Goal: Information Seeking & Learning: Learn about a topic

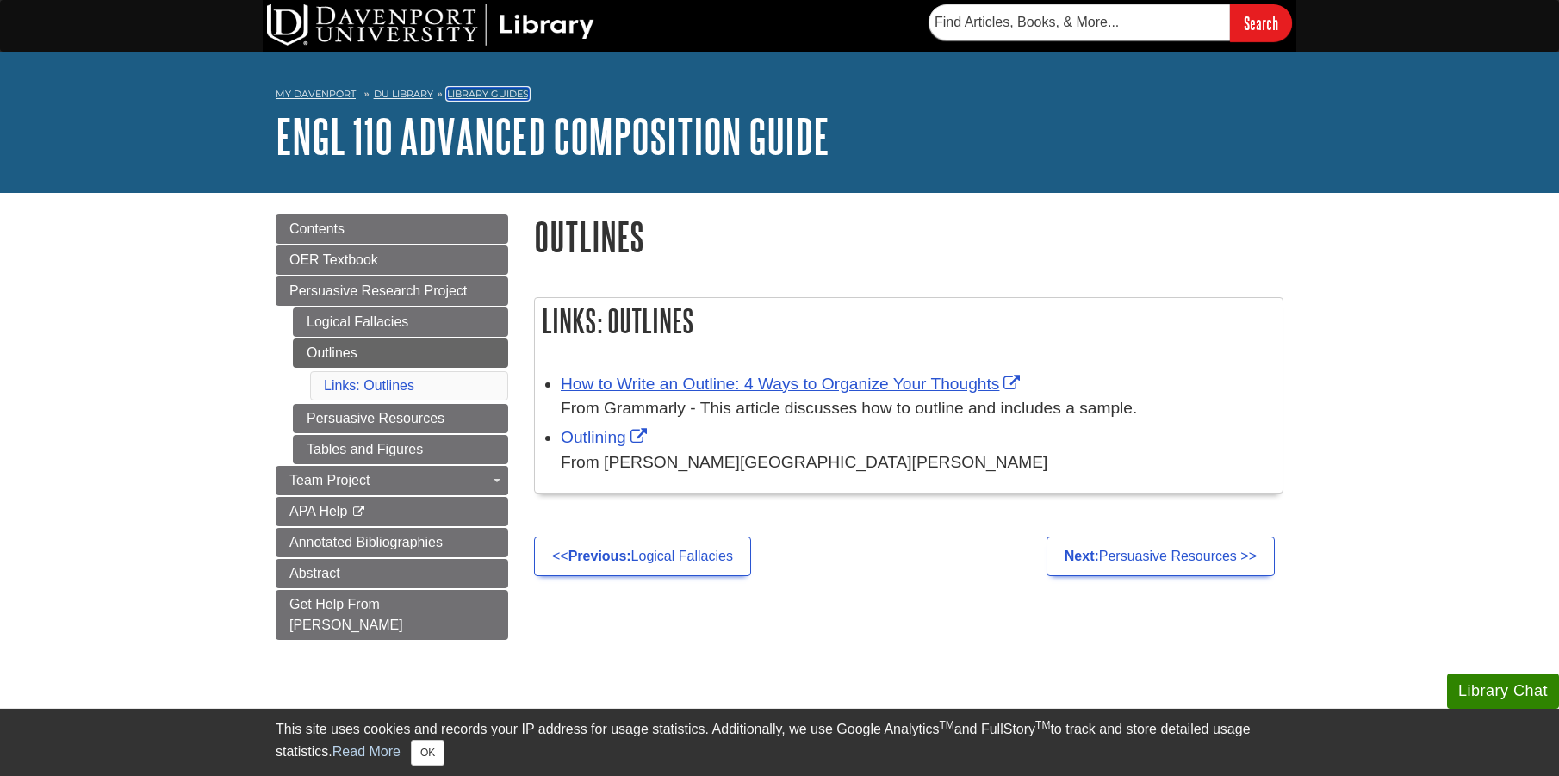
click at [474, 97] on link "Library Guides" at bounding box center [488, 94] width 82 height 12
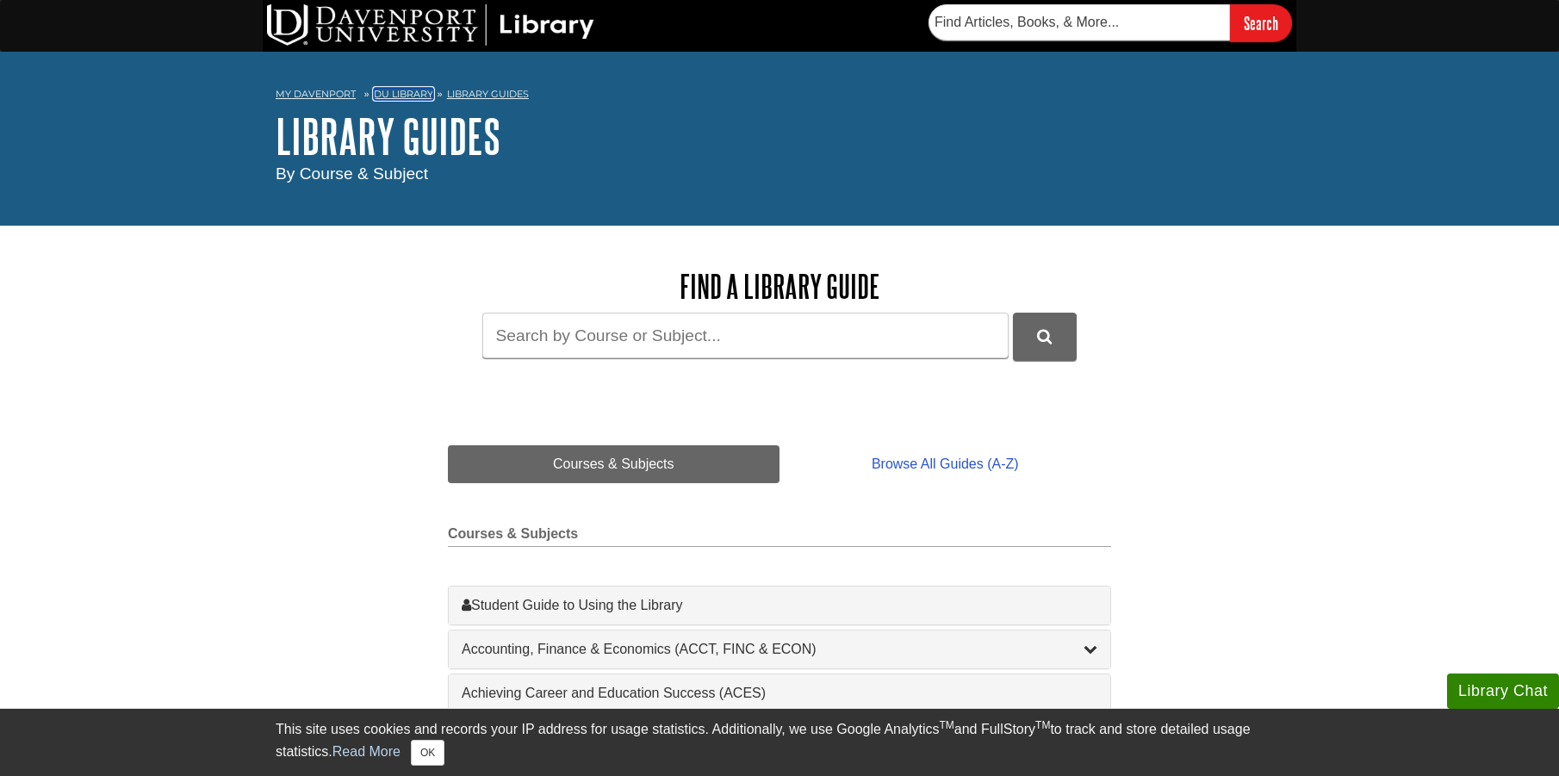
click at [394, 93] on link "DU Library" at bounding box center [403, 94] width 59 height 12
